Goal: Task Accomplishment & Management: Manage account settings

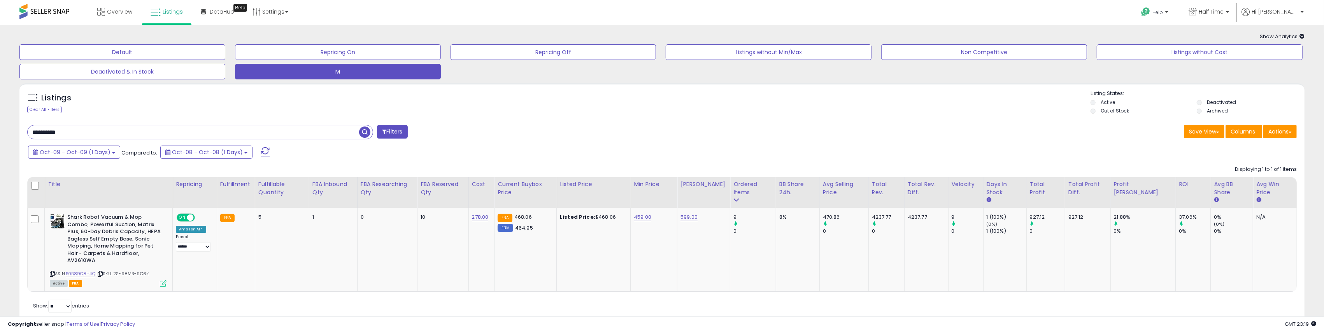
click at [63, 133] on input "**********" at bounding box center [194, 132] width 332 height 14
type input "*******"
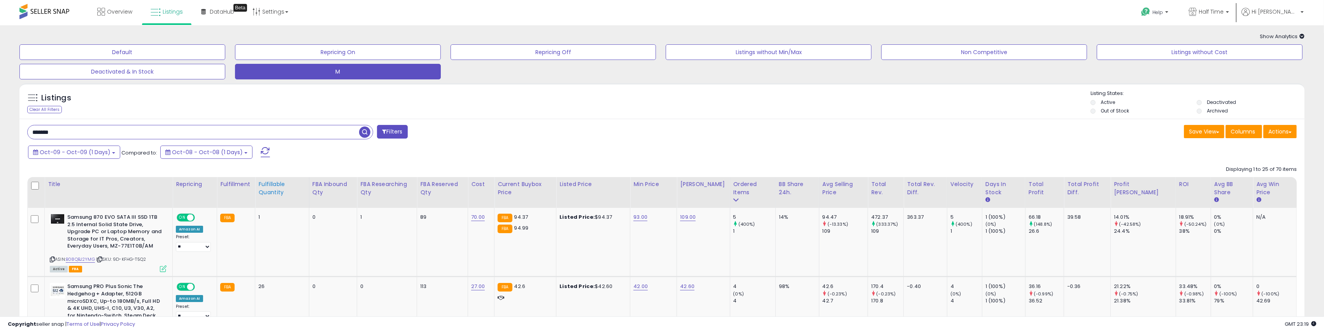
click at [279, 191] on div "Fulfillable Quantity" at bounding box center [281, 188] width 47 height 16
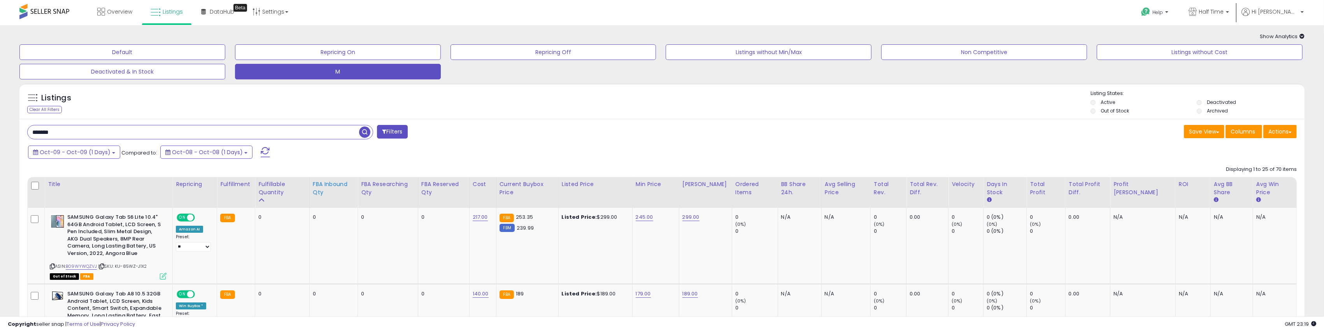
click at [265, 186] on div "Fulfillable Quantity" at bounding box center [281, 188] width 47 height 16
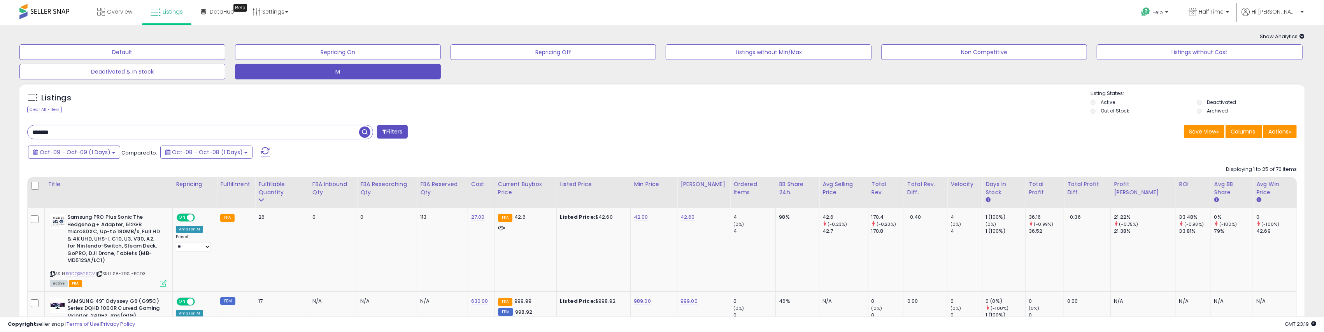
click at [1212, 100] on label "Deactivated" at bounding box center [1221, 102] width 29 height 7
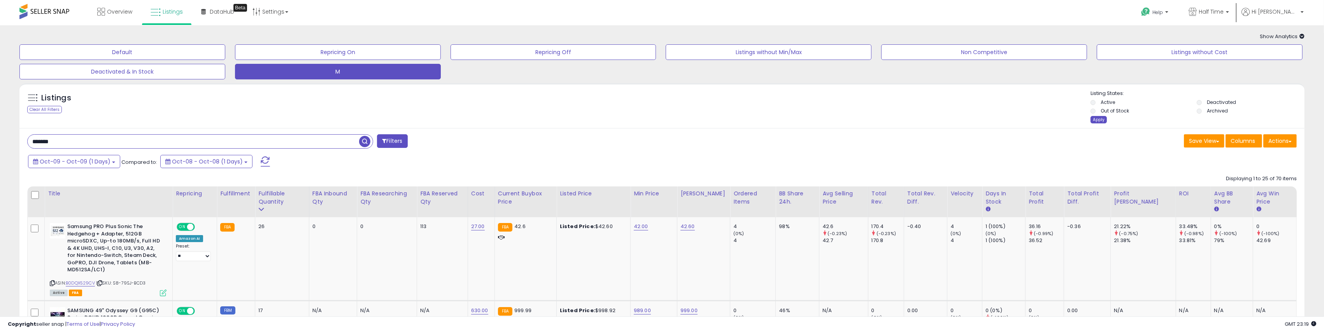
click at [1102, 117] on div "Apply" at bounding box center [1099, 119] width 16 height 7
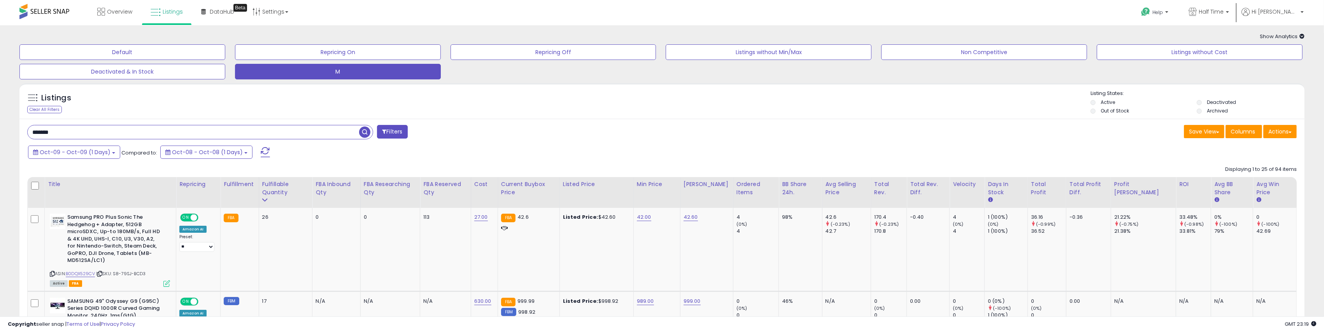
click at [1108, 112] on label "Out of Stock" at bounding box center [1115, 110] width 28 height 7
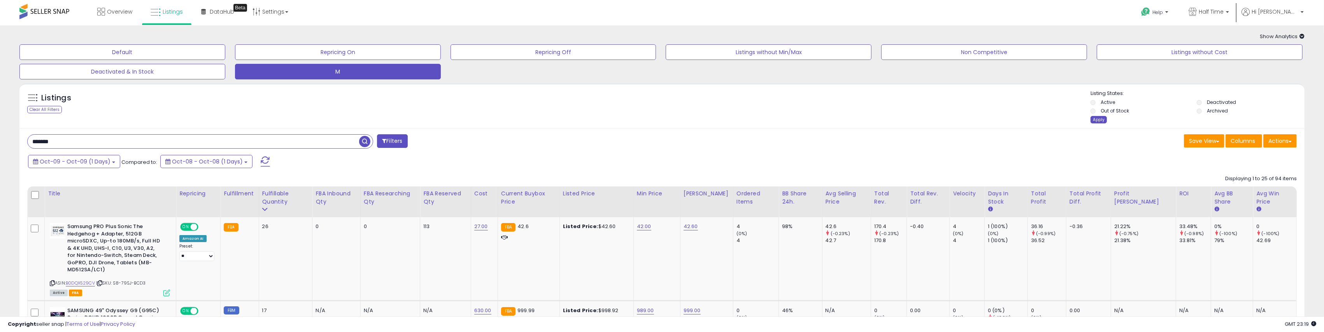
click at [1097, 118] on div "Apply" at bounding box center [1099, 119] width 16 height 7
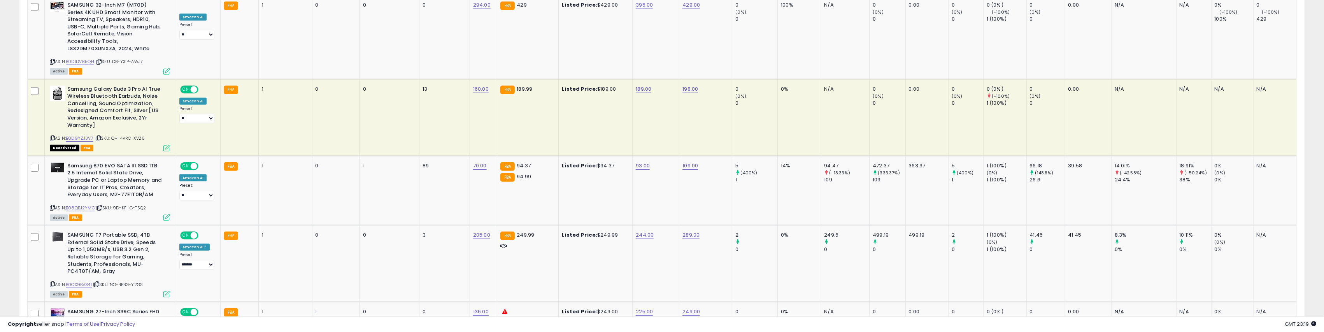
scroll to position [597, 0]
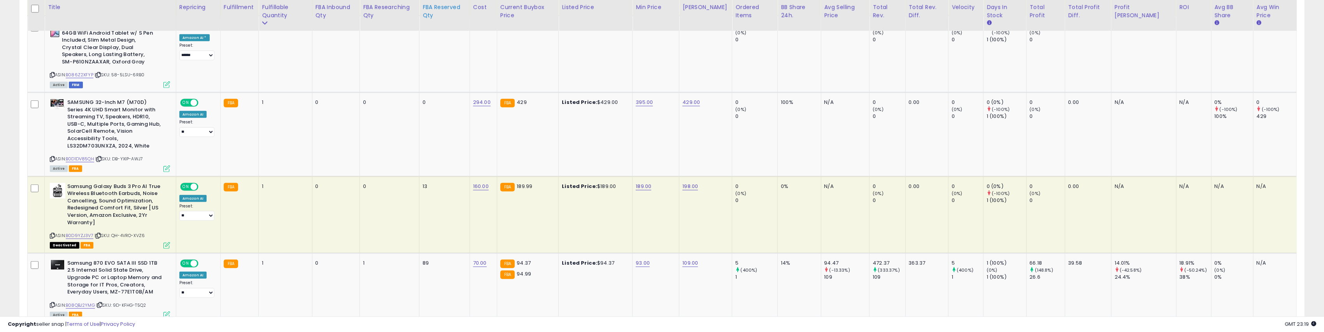
click at [461, 9] on div "FBA Reserved Qty" at bounding box center [445, 11] width 44 height 16
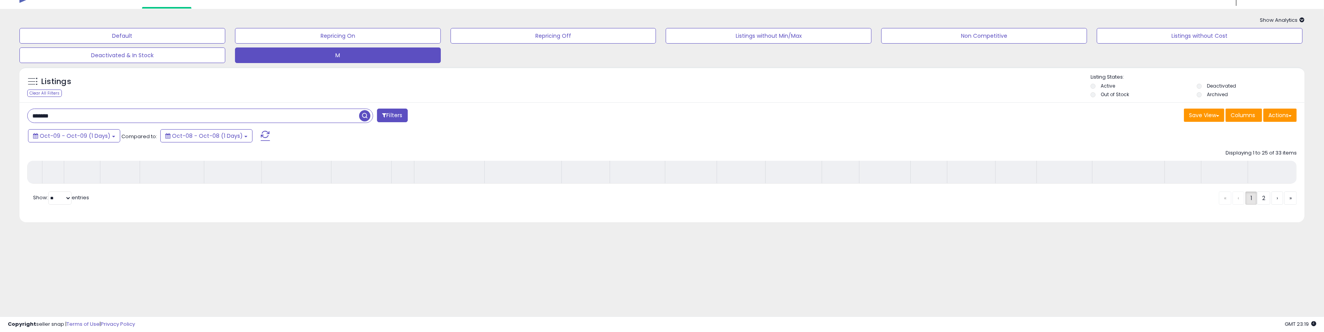
scroll to position [16, 0]
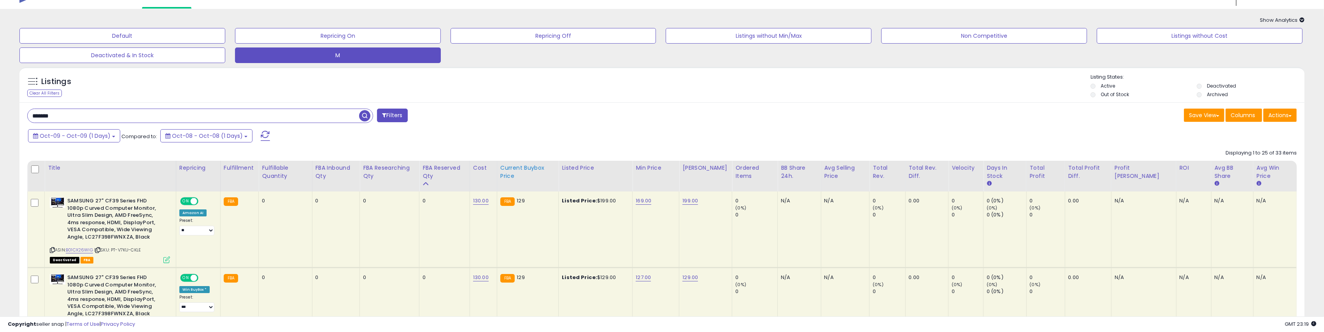
click at [456, 167] on div "FBA Reserved Qty" at bounding box center [445, 172] width 44 height 16
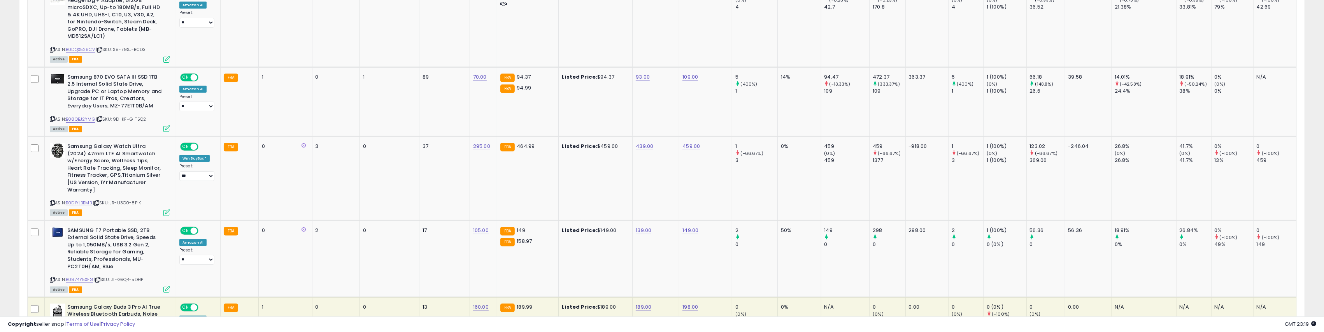
scroll to position [42, 0]
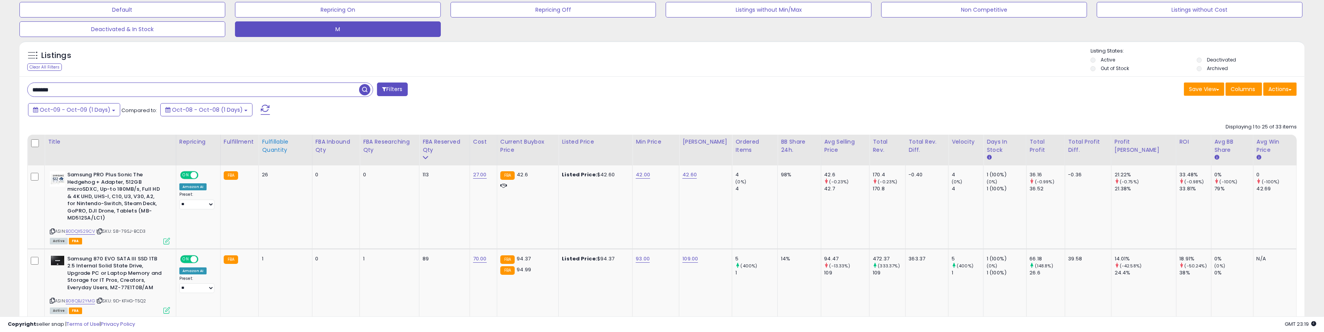
click at [279, 144] on div "Fulfillable Quantity" at bounding box center [285, 146] width 47 height 16
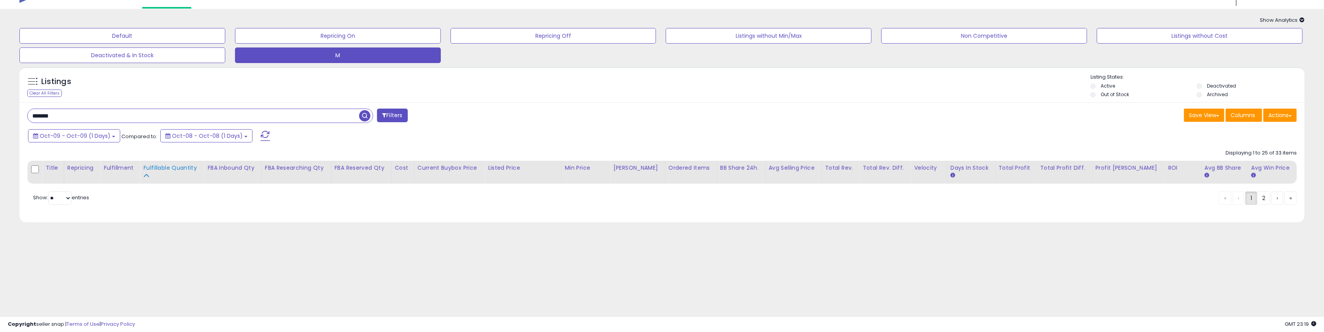
scroll to position [16, 0]
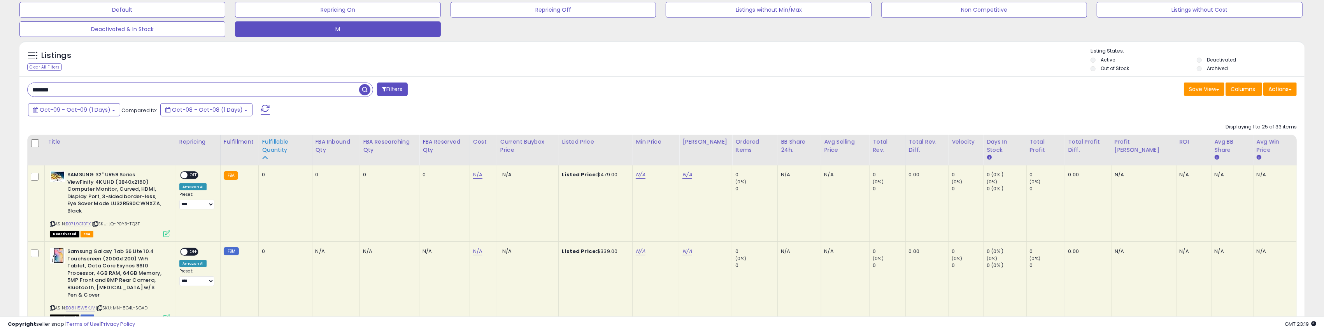
click at [279, 149] on div "Fulfillable Quantity" at bounding box center [285, 146] width 47 height 16
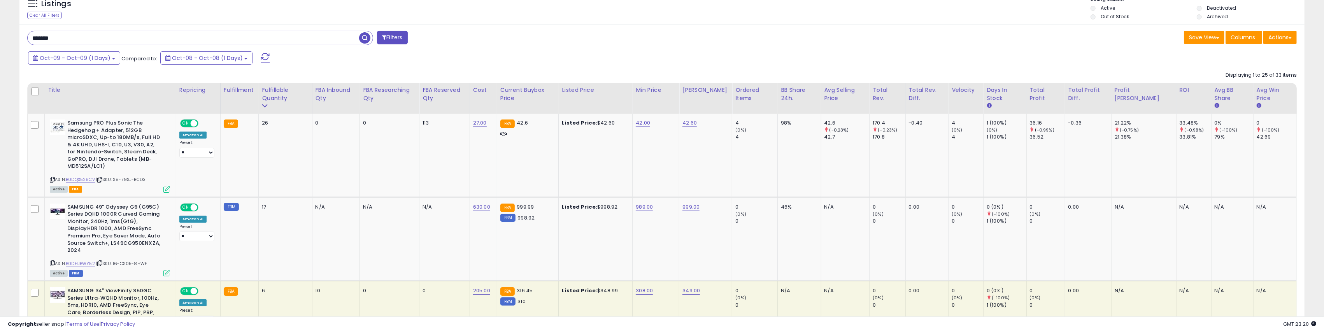
scroll to position [0, 0]
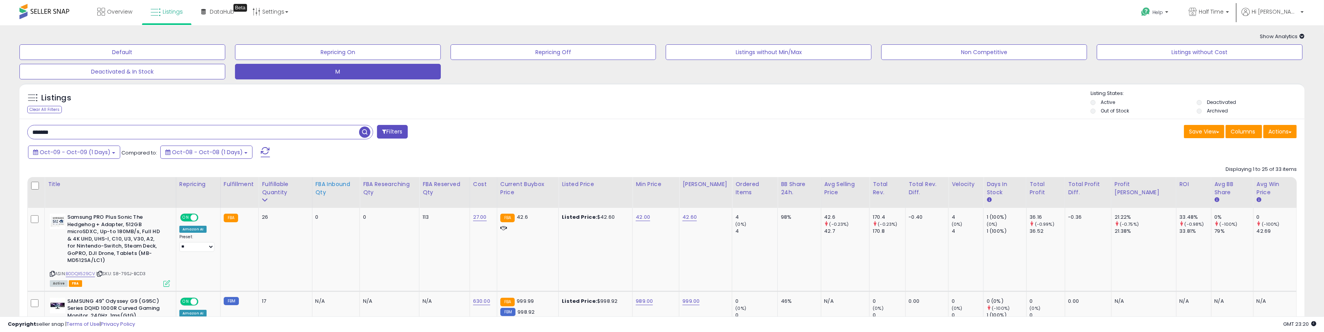
click at [340, 180] on div "FBA inbound Qty" at bounding box center [336, 188] width 41 height 16
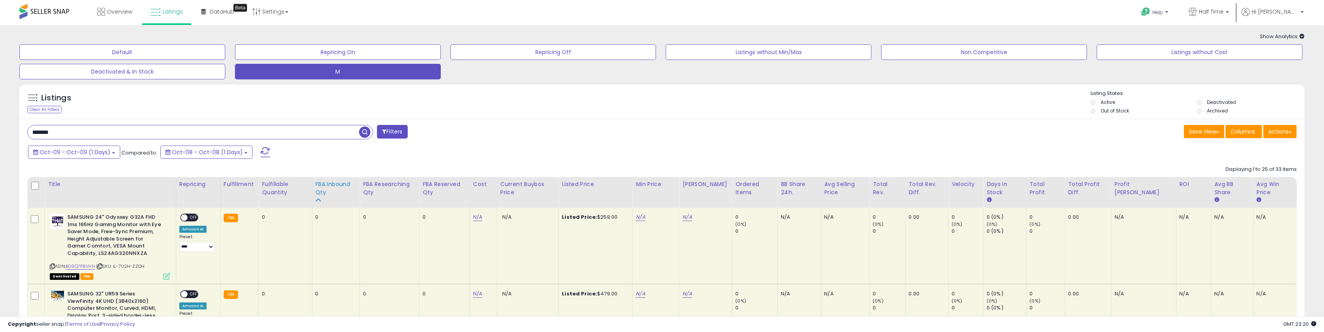
click at [336, 181] on div "FBA inbound Qty" at bounding box center [336, 188] width 41 height 16
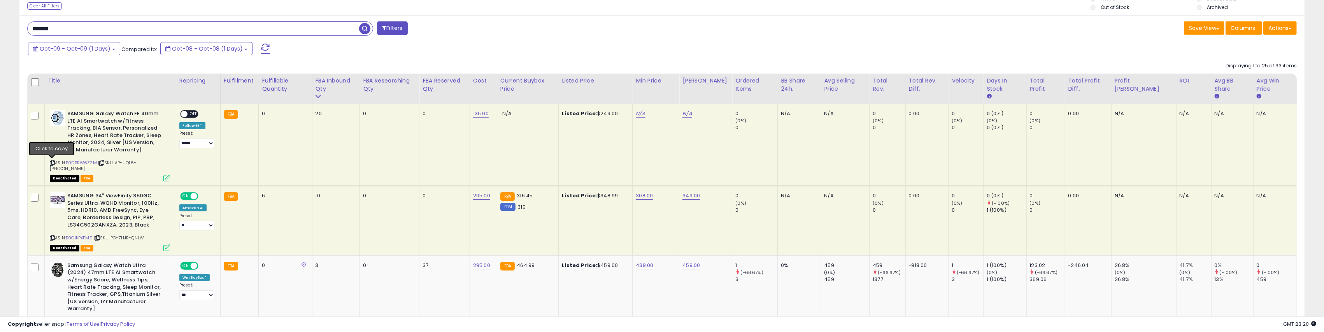
click at [53, 161] on icon at bounding box center [52, 163] width 5 height 4
click at [87, 164] on link "B0DBRW6ZZM" at bounding box center [81, 163] width 31 height 7
